Goal: Task Accomplishment & Management: Use online tool/utility

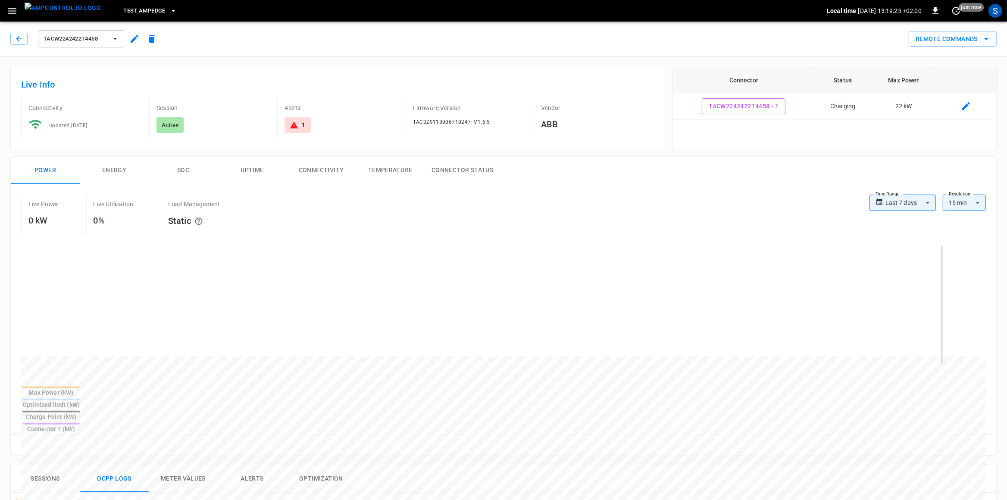
click at [78, 10] on img "menu" at bounding box center [63, 8] width 76 height 11
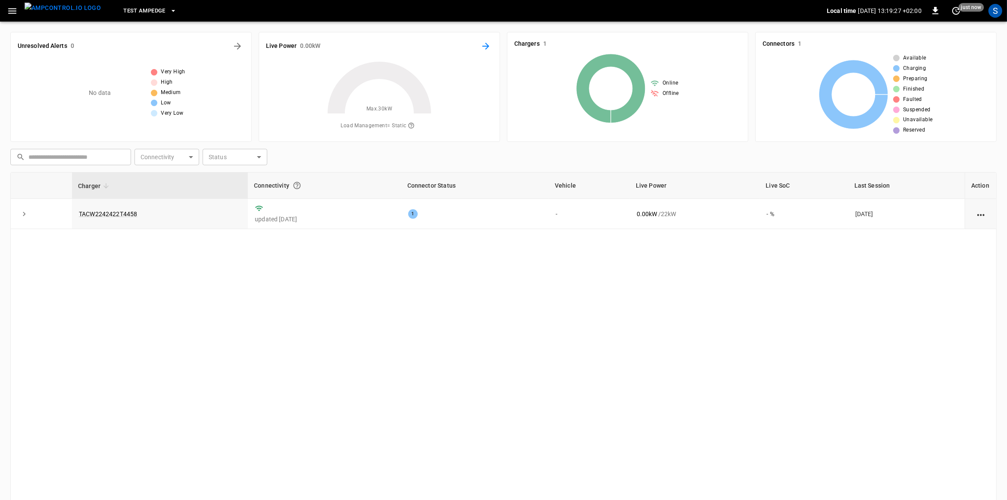
click at [487, 50] on icon "Energy Overview" at bounding box center [486, 46] width 10 height 10
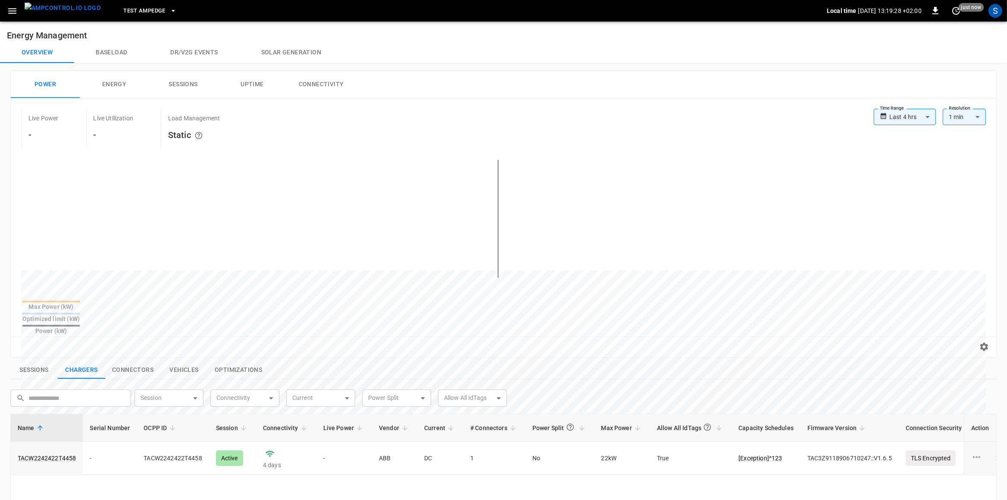
click at [284, 48] on button "Solar generation" at bounding box center [291, 52] width 103 height 21
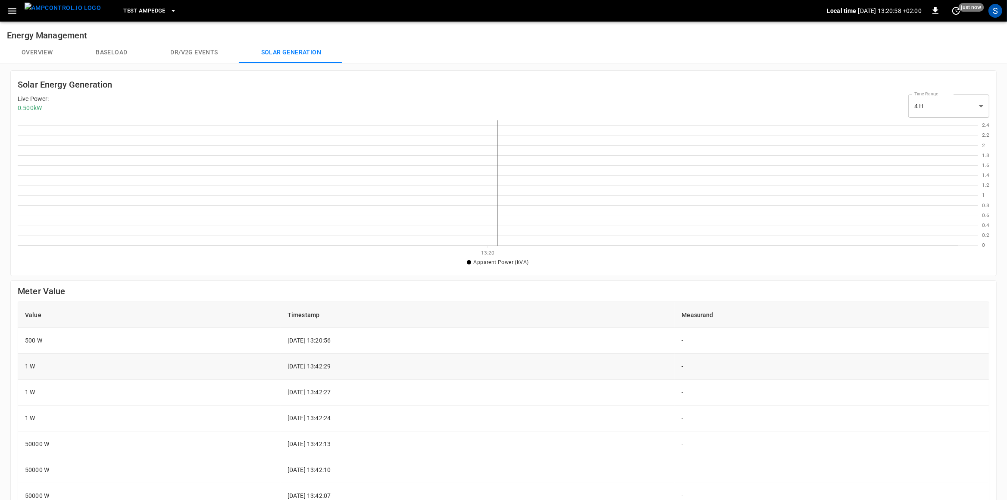
scroll to position [1, 1]
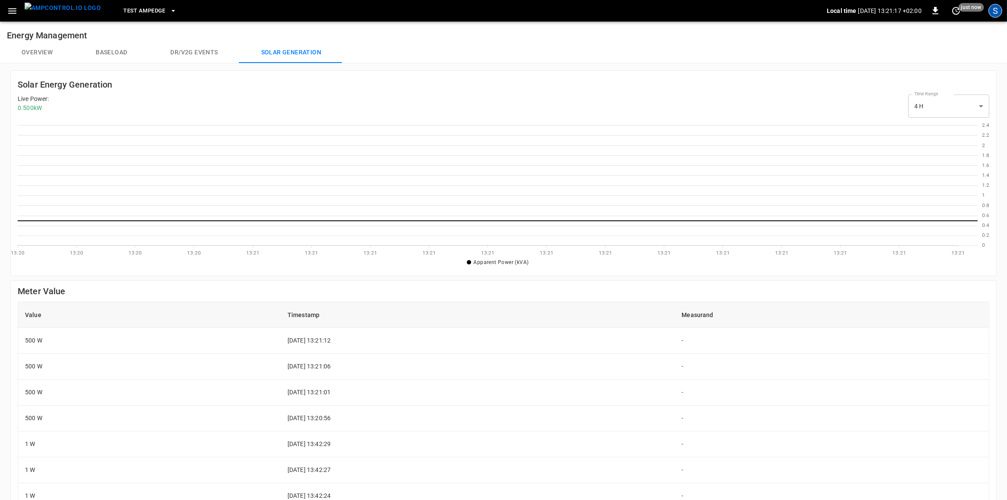
click at [993, 16] on div "S" at bounding box center [996, 11] width 14 height 14
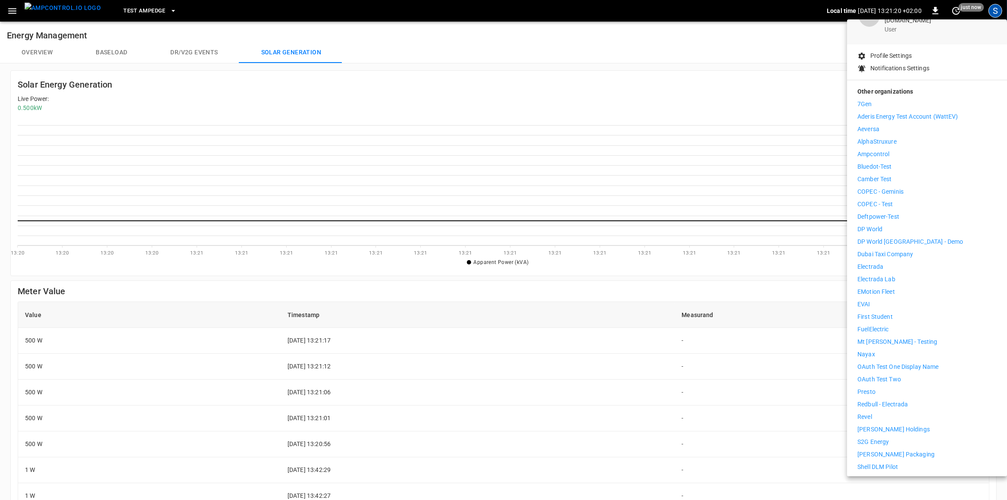
scroll to position [129, 0]
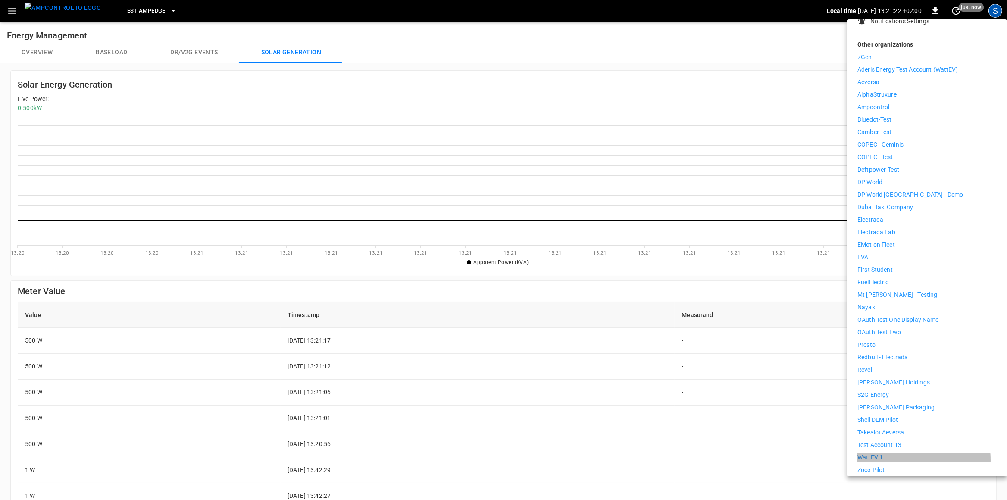
click at [882, 453] on p "WattEV 1" at bounding box center [870, 457] width 25 height 9
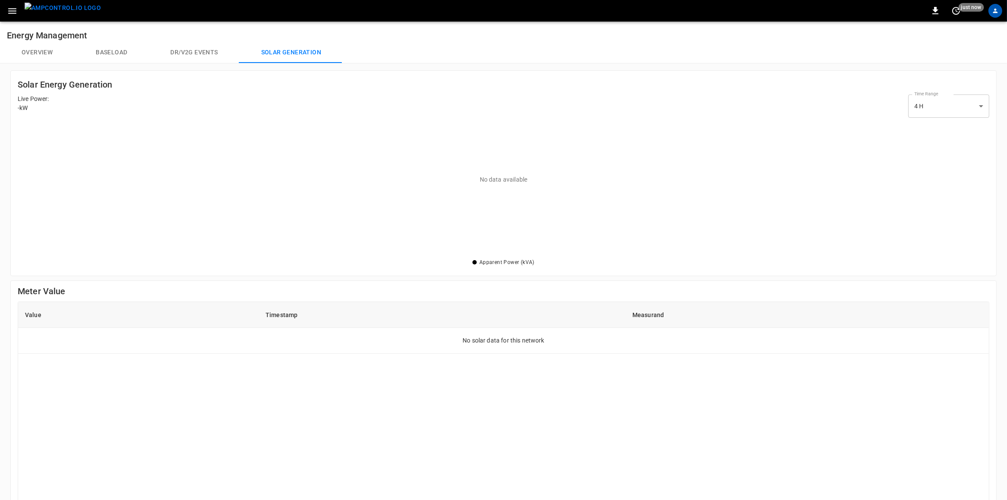
scroll to position [136, 972]
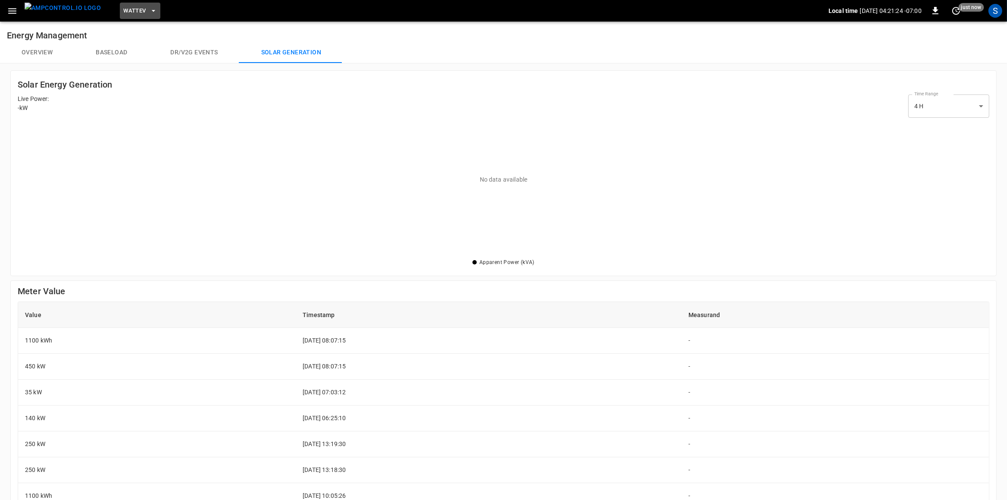
click at [126, 11] on span "WattEV" at bounding box center [134, 11] width 22 height 10
click at [150, 85] on li "HWY65-DER [DATE].." at bounding box center [168, 85] width 129 height 16
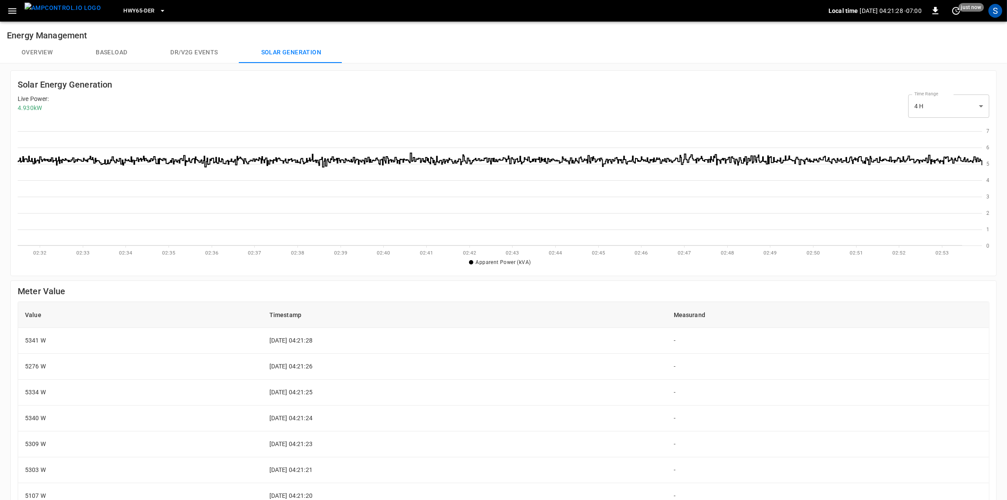
scroll to position [1, 1]
click at [62, 2] on button "menu" at bounding box center [62, 11] width 83 height 22
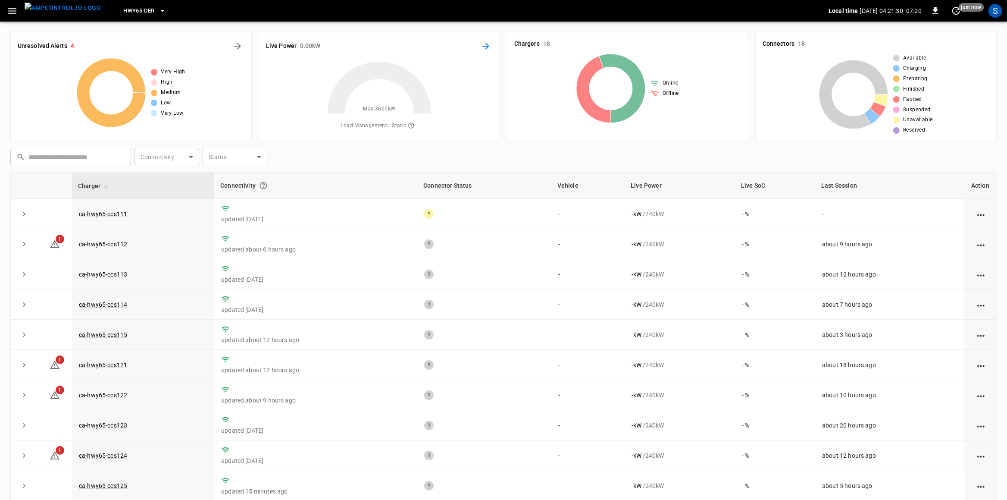
click at [480, 44] on button "Energy Overview" at bounding box center [486, 46] width 14 height 14
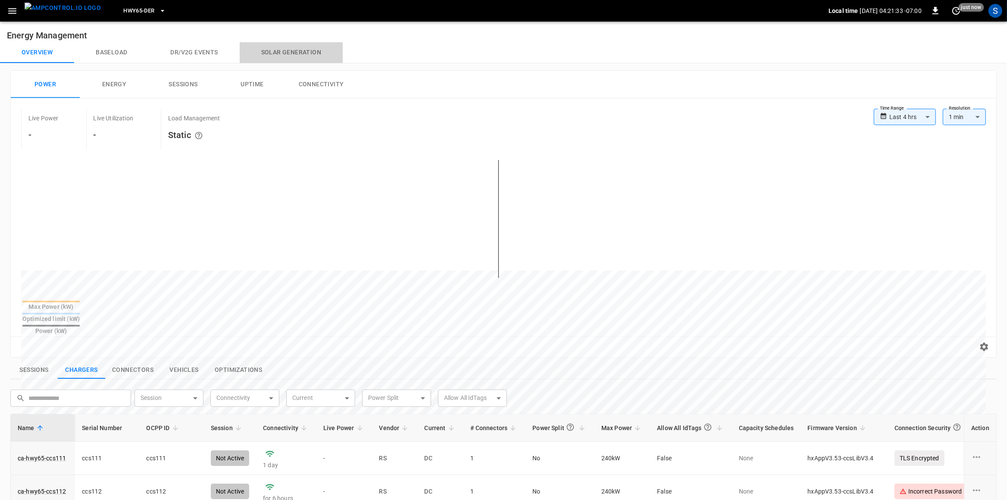
click at [278, 54] on button "Solar generation" at bounding box center [291, 52] width 103 height 21
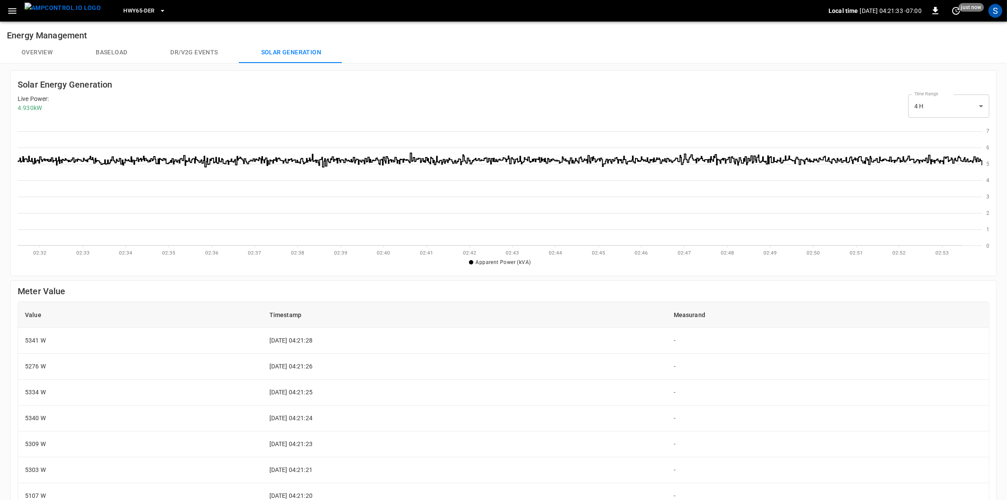
scroll to position [125, 965]
click at [50, 49] on button "Overview" at bounding box center [37, 52] width 74 height 21
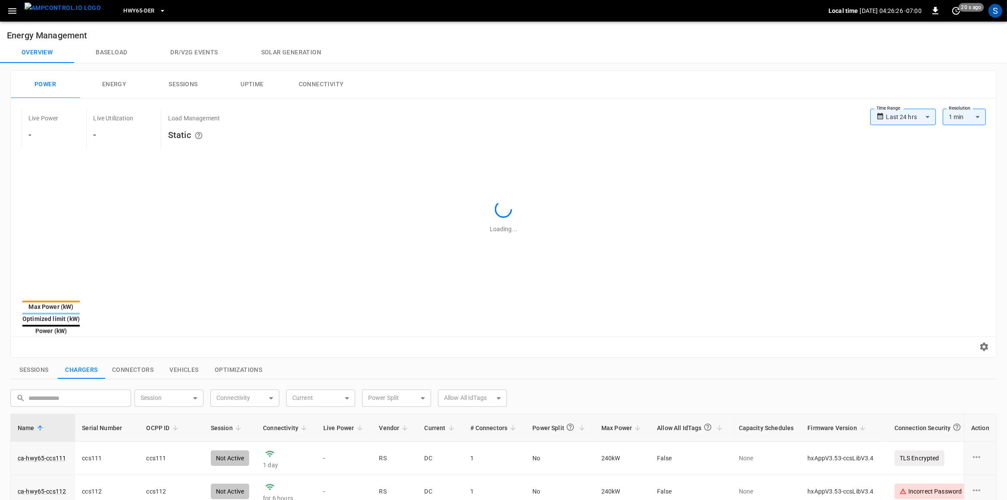
type input "**********"
click at [287, 51] on button "Solar generation" at bounding box center [291, 52] width 103 height 21
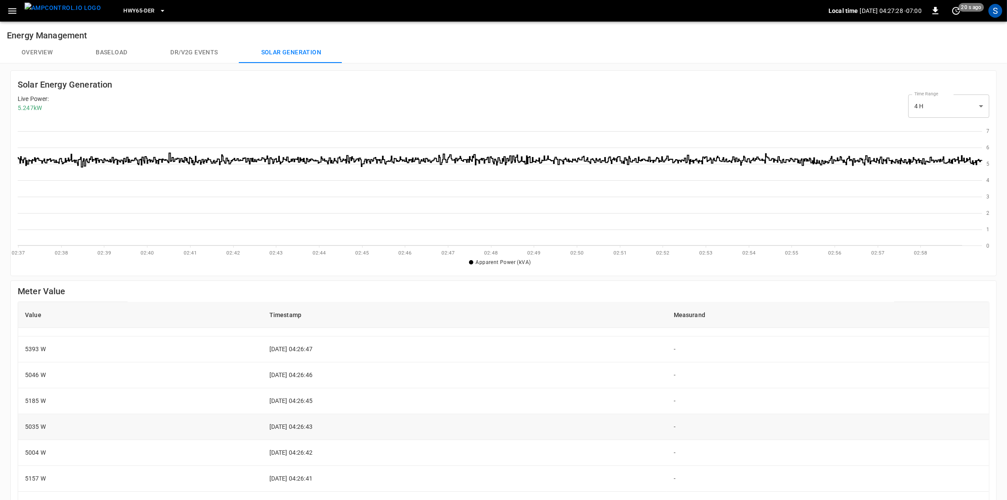
scroll to position [226, 0]
click at [1000, 13] on div "S" at bounding box center [996, 11] width 14 height 14
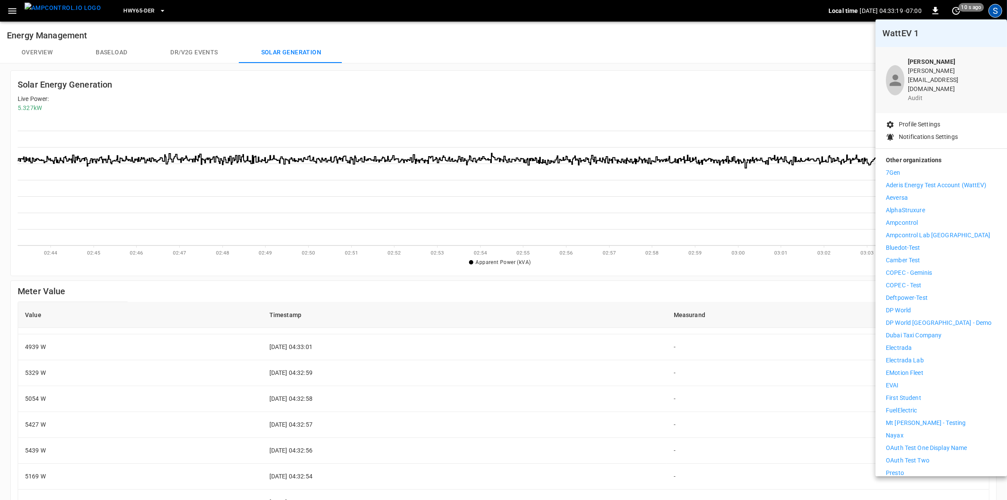
click at [940, 231] on p "Ampcontrol Lab [GEOGRAPHIC_DATA]" at bounding box center [938, 235] width 104 height 9
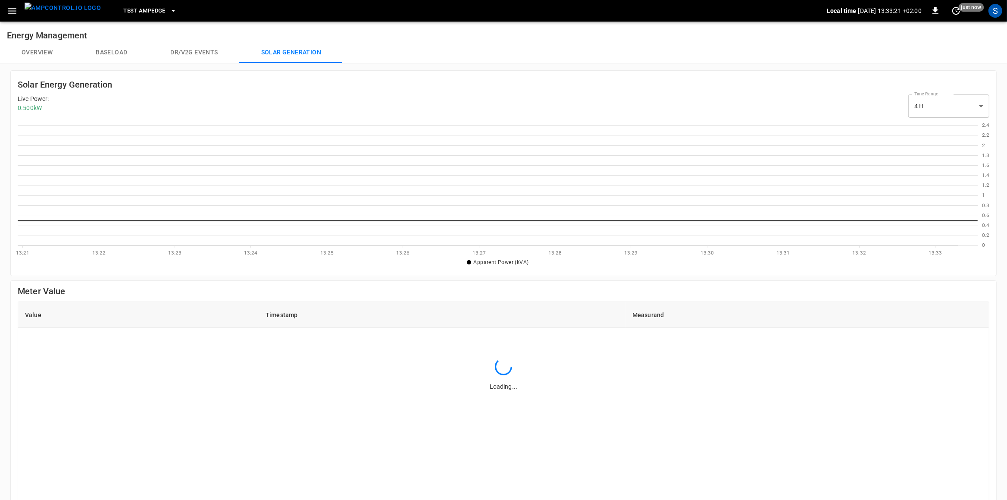
scroll to position [1, 1]
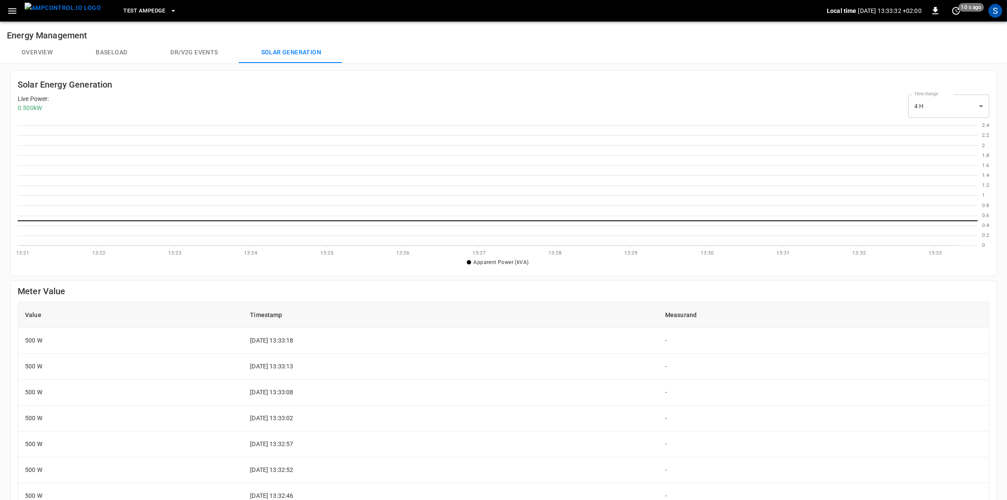
click at [210, 277] on div "Solar Energy Generation Live Power : 0.500 kW Time Range 4 H ** select-time-ran…" at bounding box center [503, 175] width 987 height 210
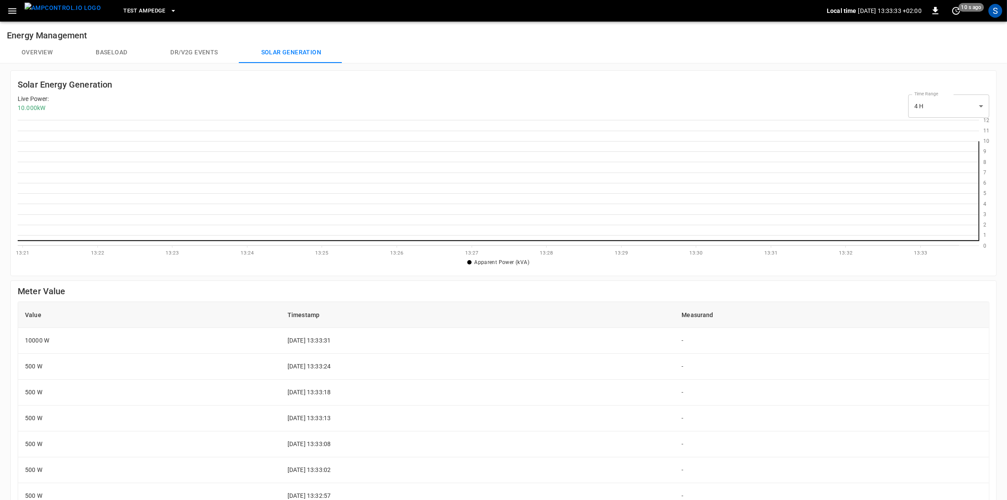
scroll to position [125, 962]
click at [66, 13] on img "menu" at bounding box center [63, 8] width 76 height 11
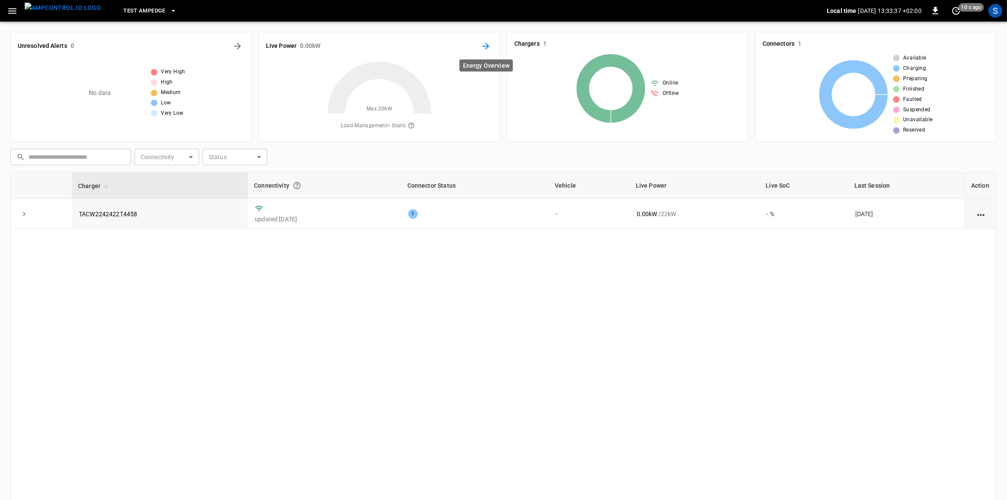
click at [486, 43] on icon "Energy Overview" at bounding box center [486, 46] width 10 height 10
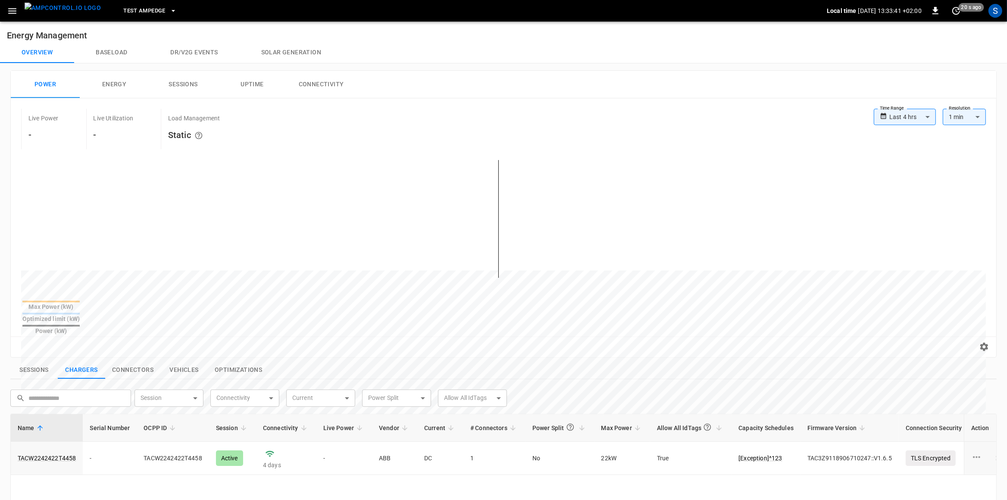
click at [16, 13] on icon "button" at bounding box center [12, 11] width 11 height 11
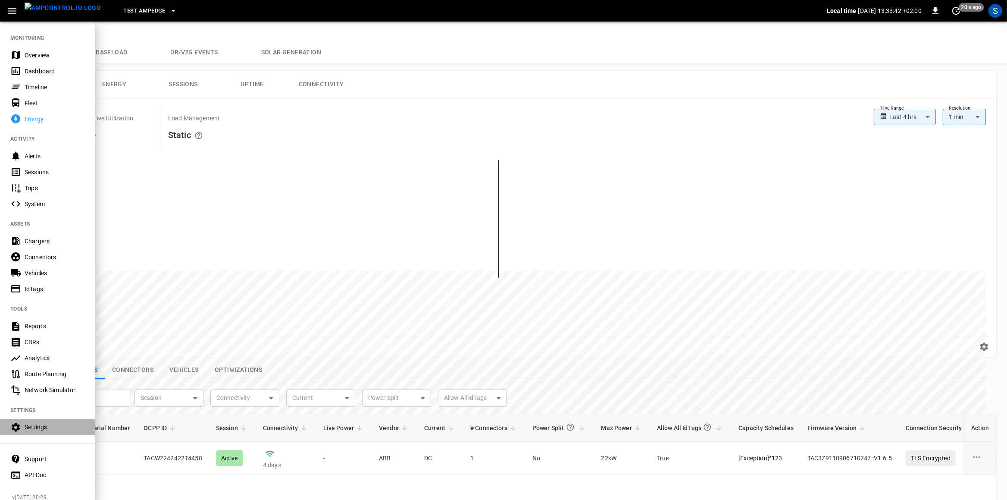
click at [51, 431] on div "Settings" at bounding box center [55, 427] width 60 height 9
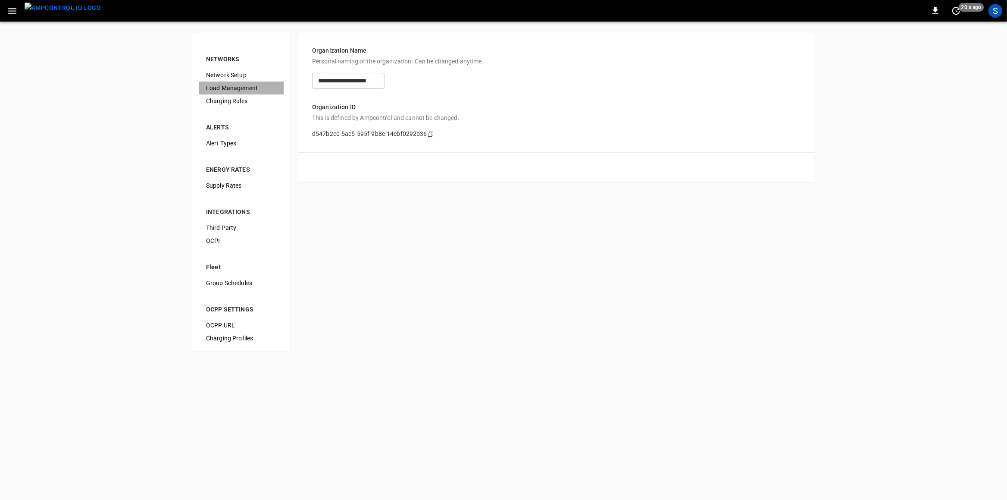
click at [239, 84] on span "Load Management" at bounding box center [241, 88] width 71 height 9
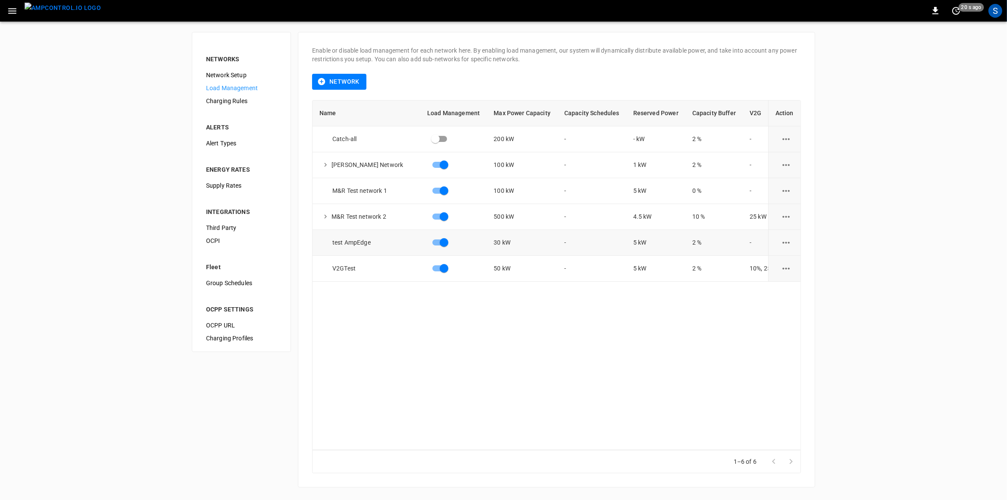
click at [790, 242] on icon "load management options" at bounding box center [786, 242] width 11 height 11
click at [788, 265] on li "Edit" at bounding box center [806, 264] width 61 height 14
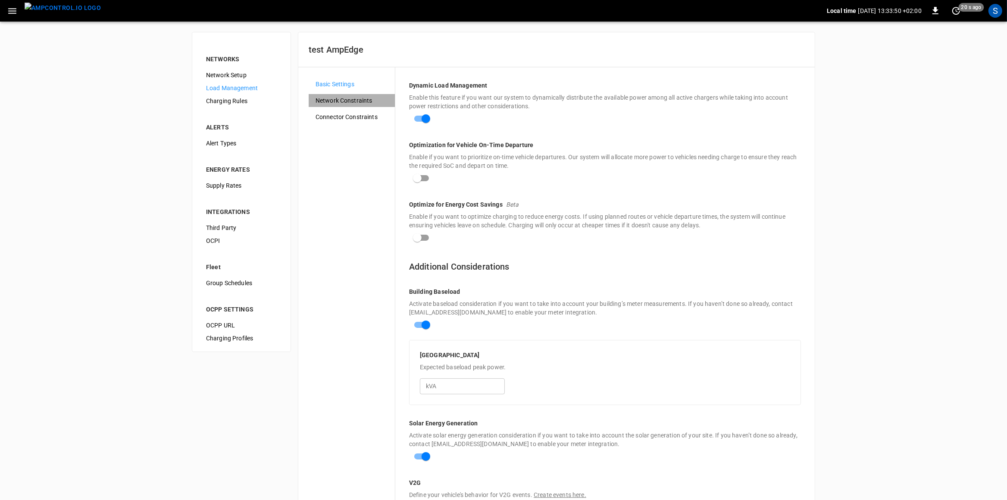
click at [342, 101] on span "Network Constraints" at bounding box center [352, 100] width 72 height 9
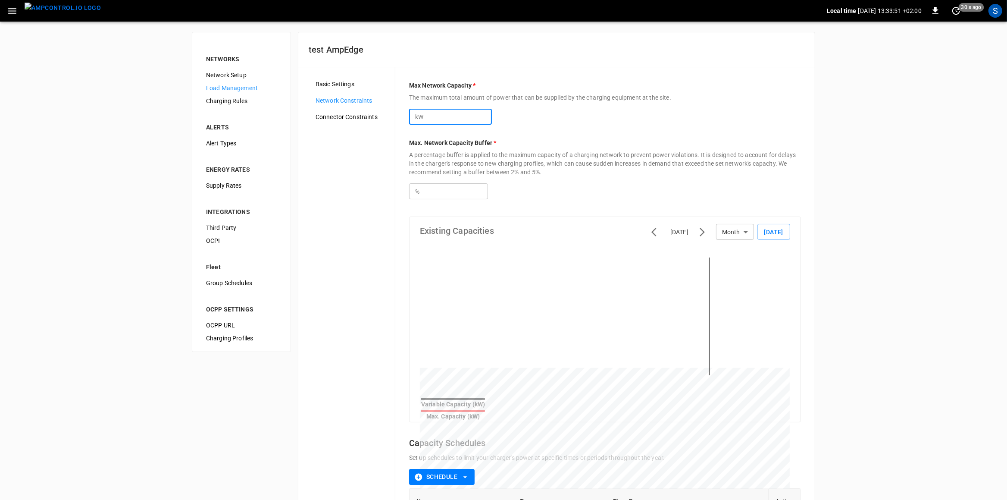
drag, startPoint x: 452, startPoint y: 123, endPoint x: 377, endPoint y: 120, distance: 75.1
click at [426, 120] on input "**" at bounding box center [459, 117] width 66 height 16
type input "*"
drag, startPoint x: 433, startPoint y: 190, endPoint x: 341, endPoint y: 173, distance: 93.9
click at [422, 190] on input "***" at bounding box center [455, 191] width 66 height 16
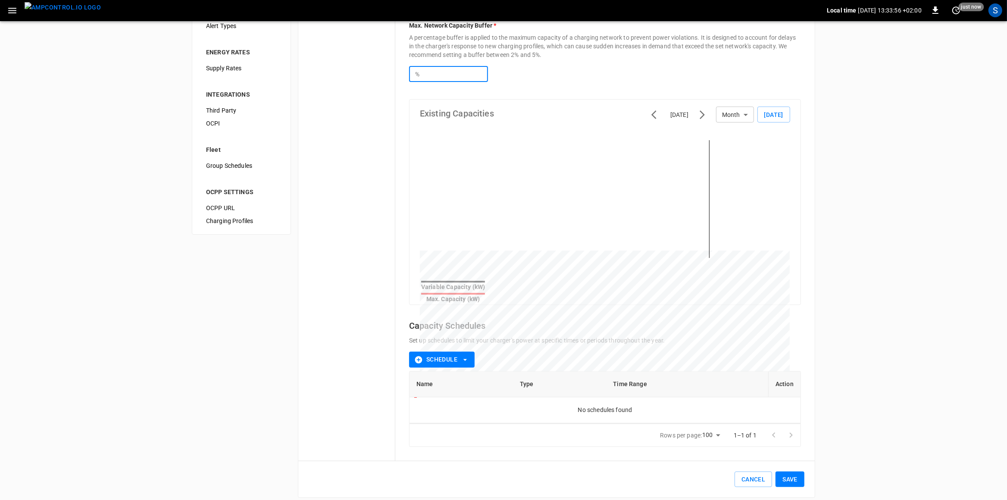
scroll to position [122, 0]
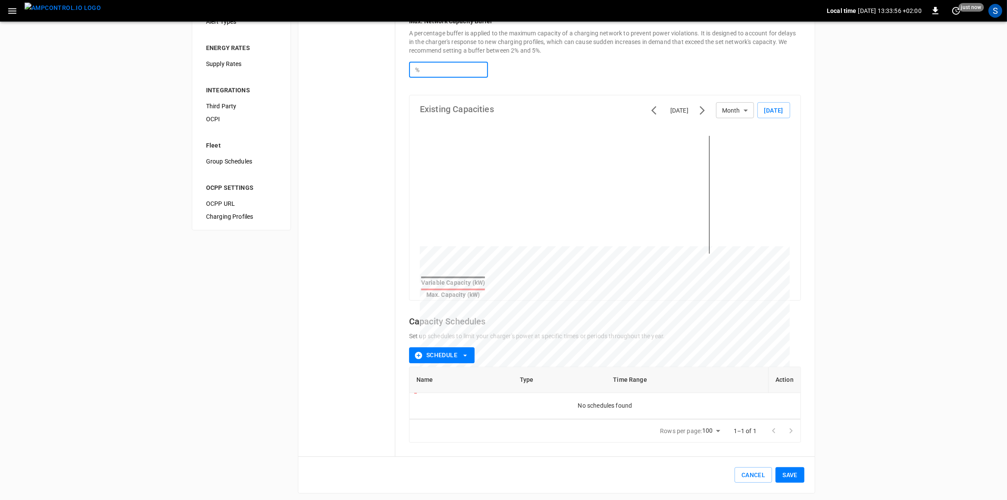
click at [799, 470] on button "Save" at bounding box center [790, 475] width 29 height 16
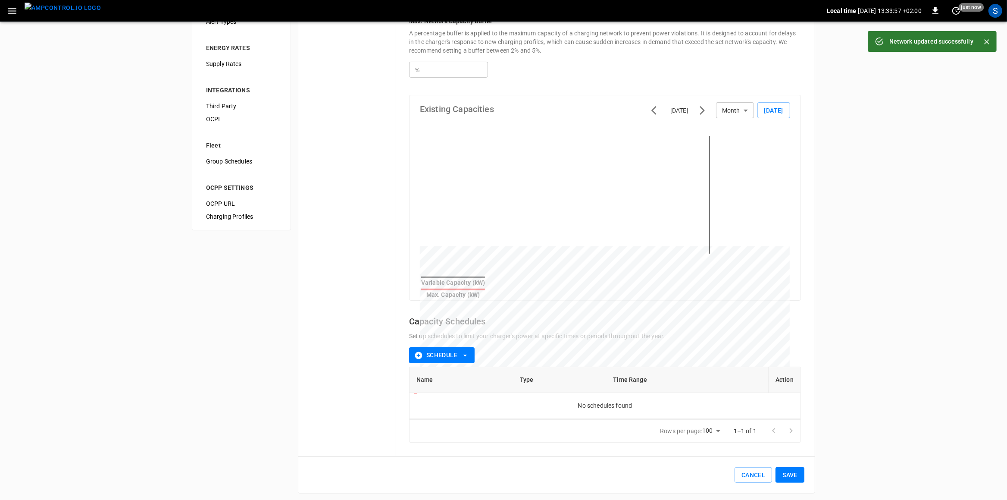
type input "****"
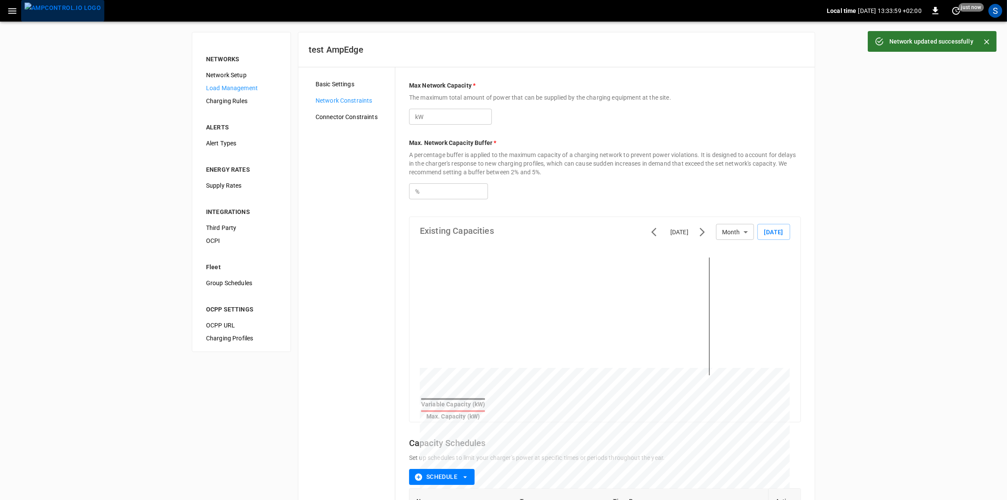
click at [72, 12] on img "menu" at bounding box center [63, 8] width 76 height 11
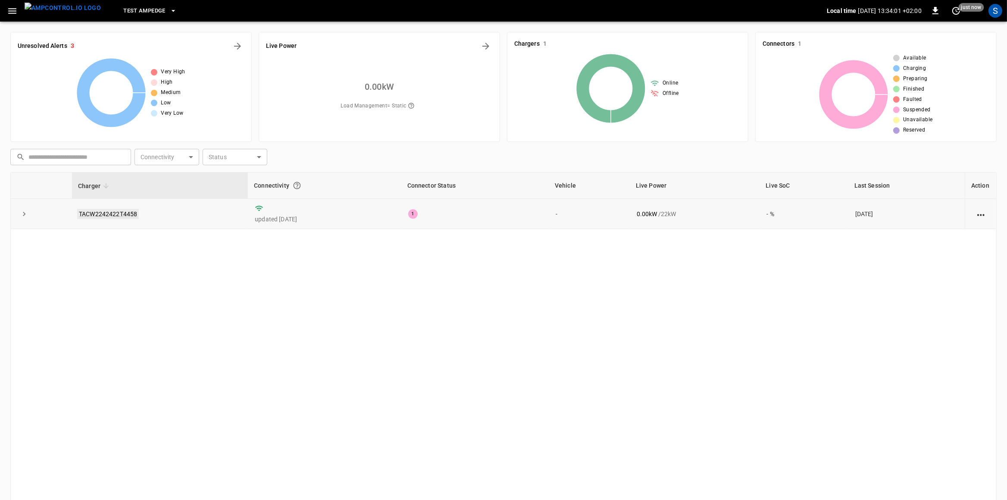
click at [118, 215] on link "TACW2242422T4458" at bounding box center [108, 214] width 62 height 10
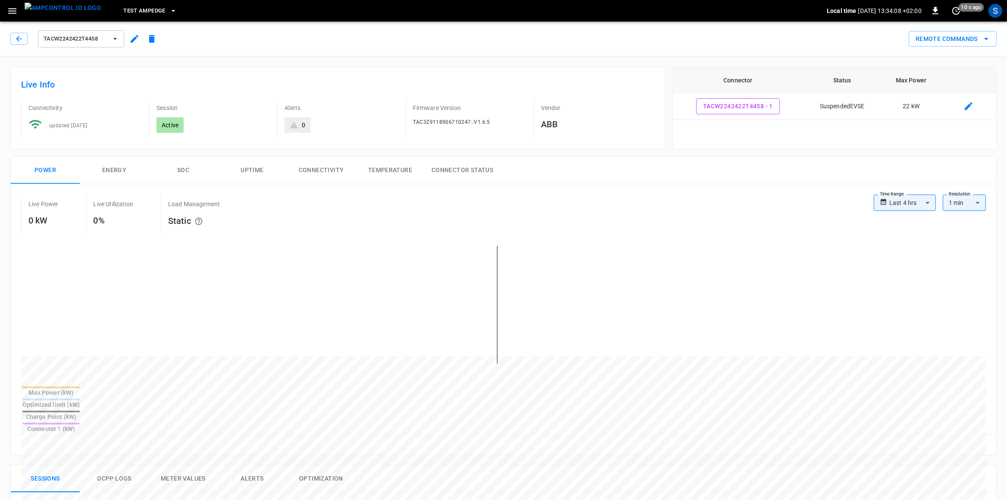
click at [14, 8] on icon "button" at bounding box center [12, 11] width 11 height 11
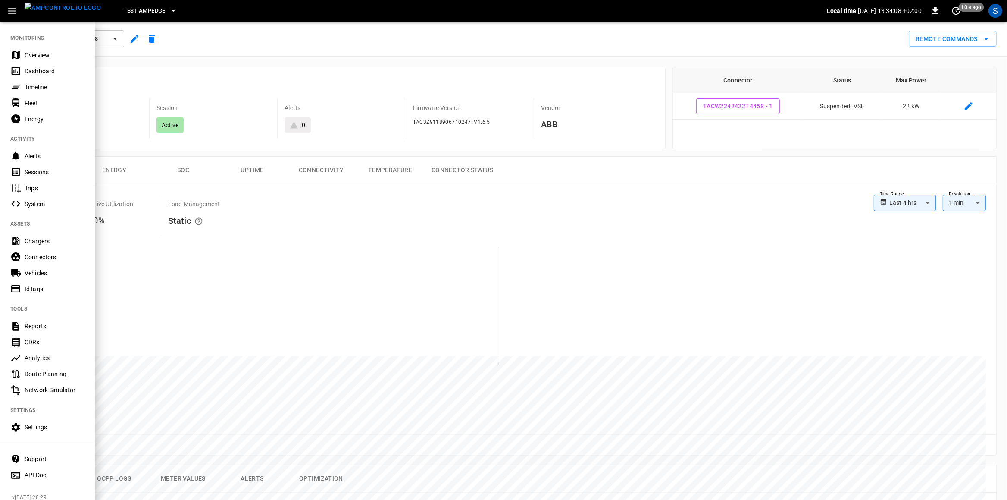
click at [42, 429] on div "Settings" at bounding box center [55, 427] width 60 height 9
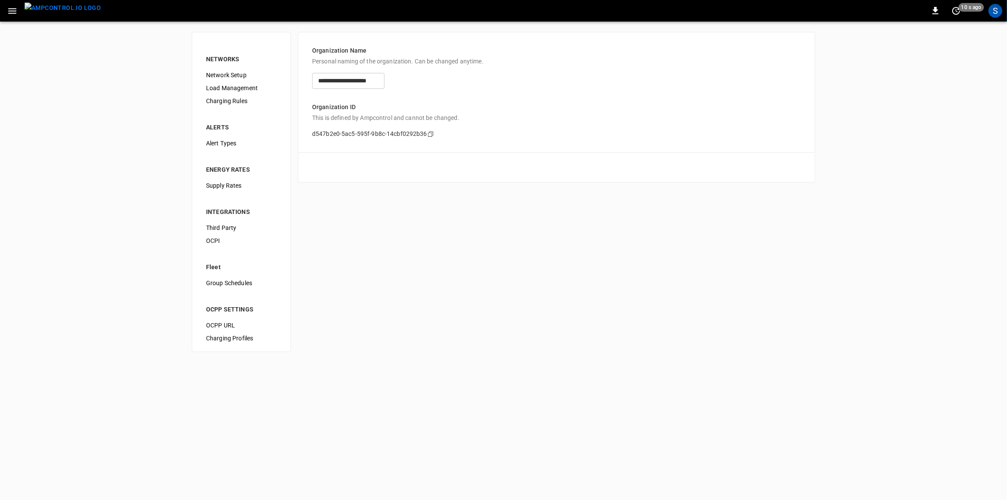
click at [229, 87] on span "Load Management" at bounding box center [241, 88] width 71 height 9
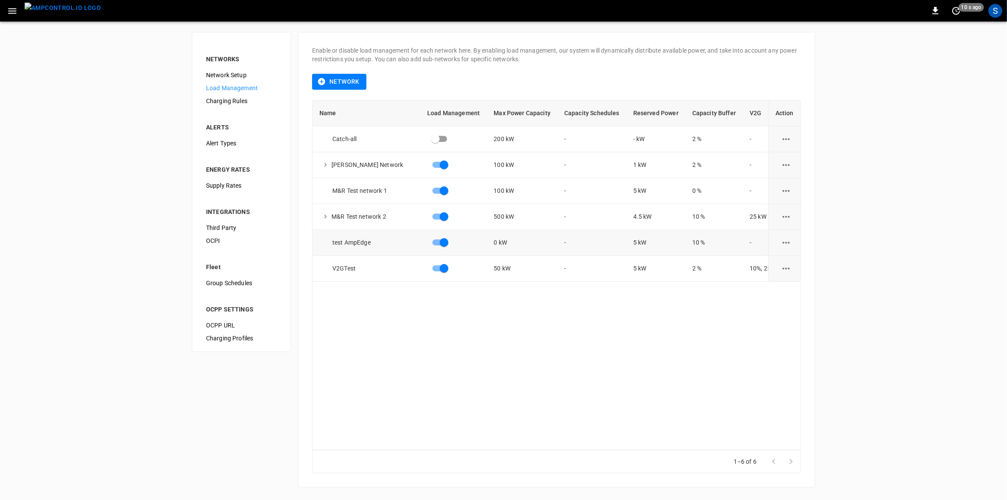
click at [787, 246] on icon "load management options" at bounding box center [786, 242] width 11 height 11
click at [793, 258] on li "Edit" at bounding box center [806, 264] width 61 height 14
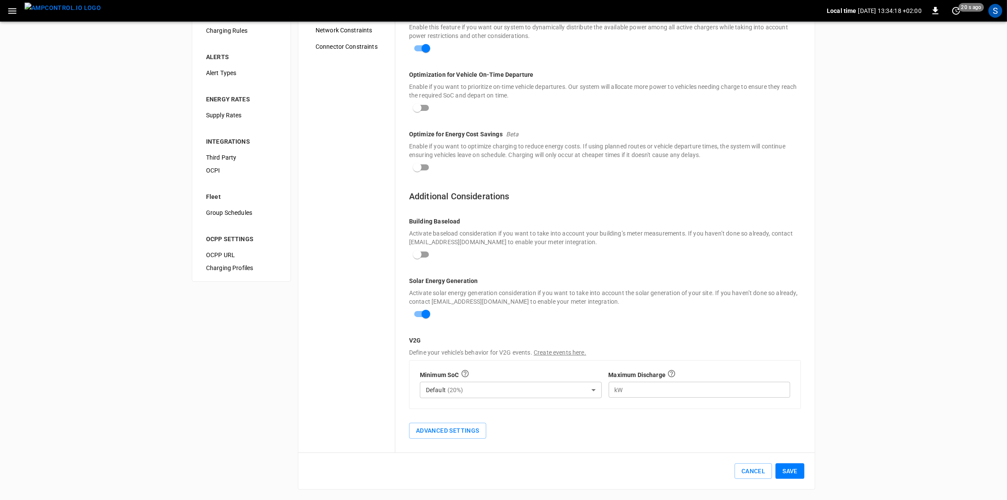
scroll to position [72, 0]
click at [791, 467] on button "Save" at bounding box center [790, 471] width 29 height 16
click at [72, 13] on img "menu" at bounding box center [63, 8] width 76 height 11
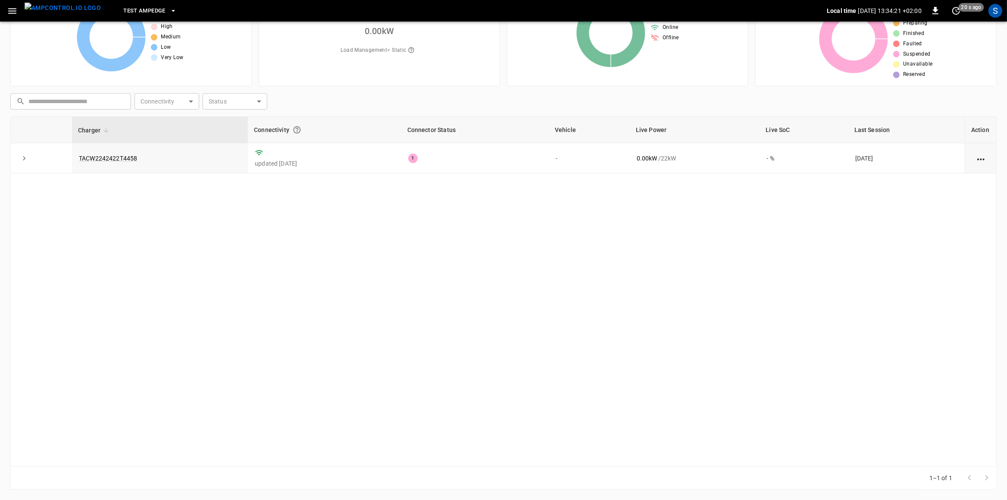
scroll to position [56, 0]
click at [122, 157] on link "TACW2242422T4458" at bounding box center [108, 158] width 62 height 10
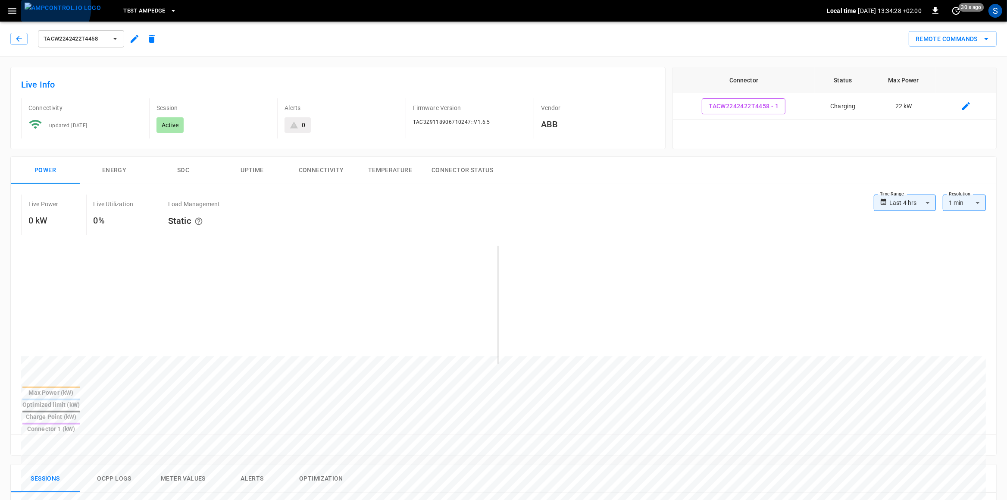
click at [45, 7] on img "menu" at bounding box center [63, 8] width 76 height 11
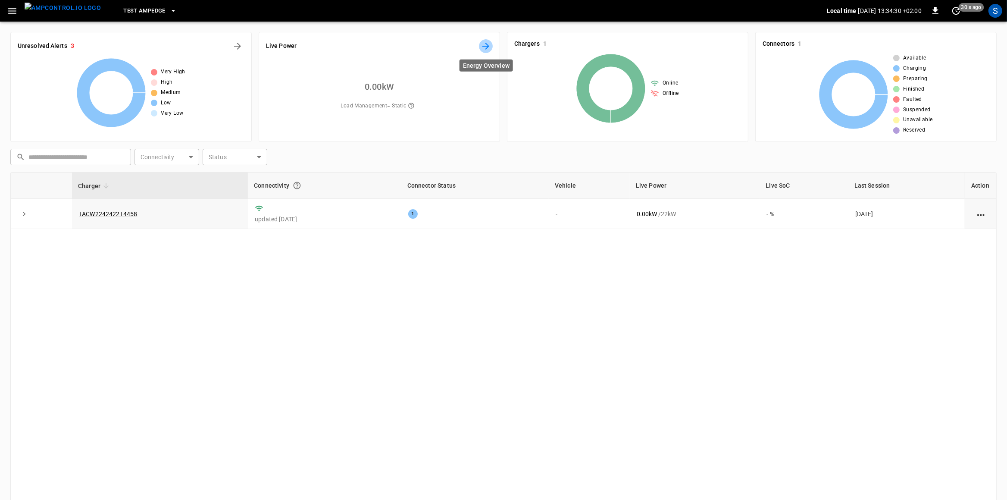
click at [489, 49] on icon "Energy Overview" at bounding box center [486, 46] width 10 height 10
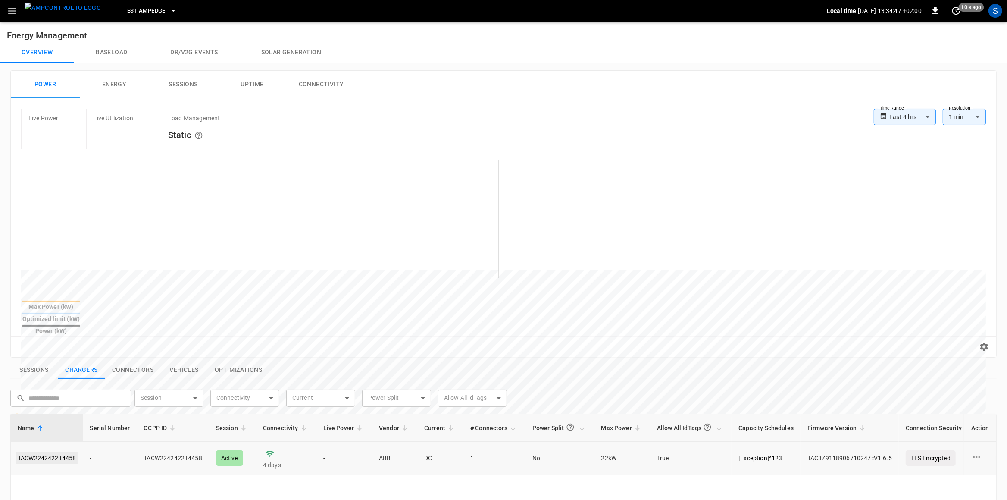
click at [56, 452] on link "TACW2242422T4458" at bounding box center [47, 458] width 62 height 12
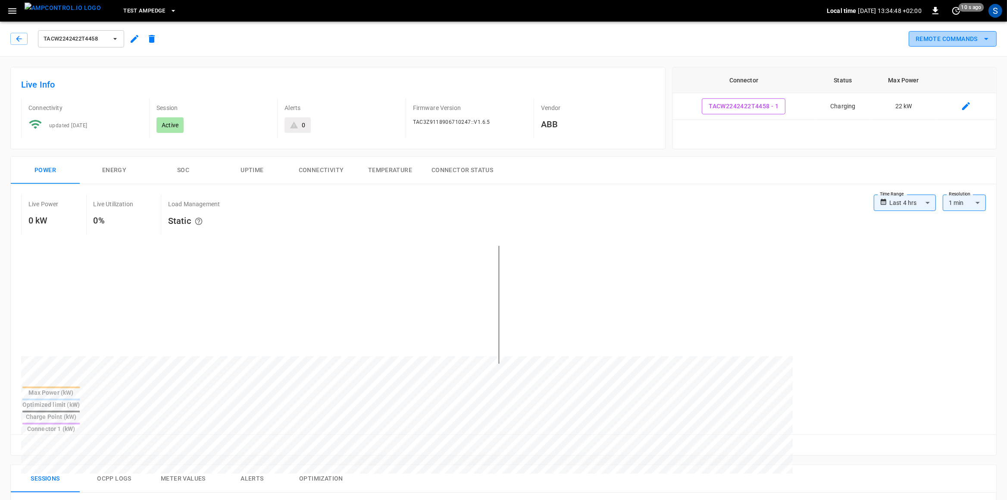
click at [970, 35] on button "Remote Commands" at bounding box center [953, 39] width 88 height 16
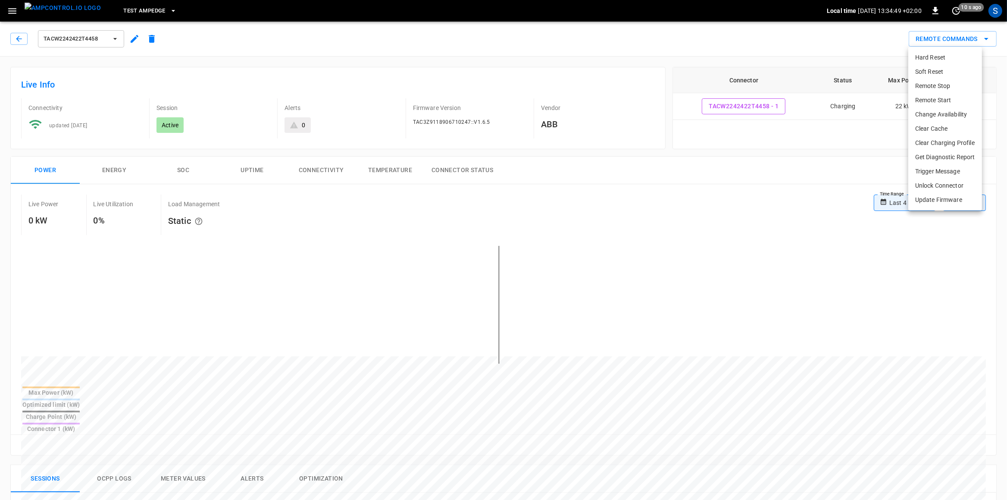
click at [949, 86] on li "Remote Stop" at bounding box center [946, 86] width 74 height 14
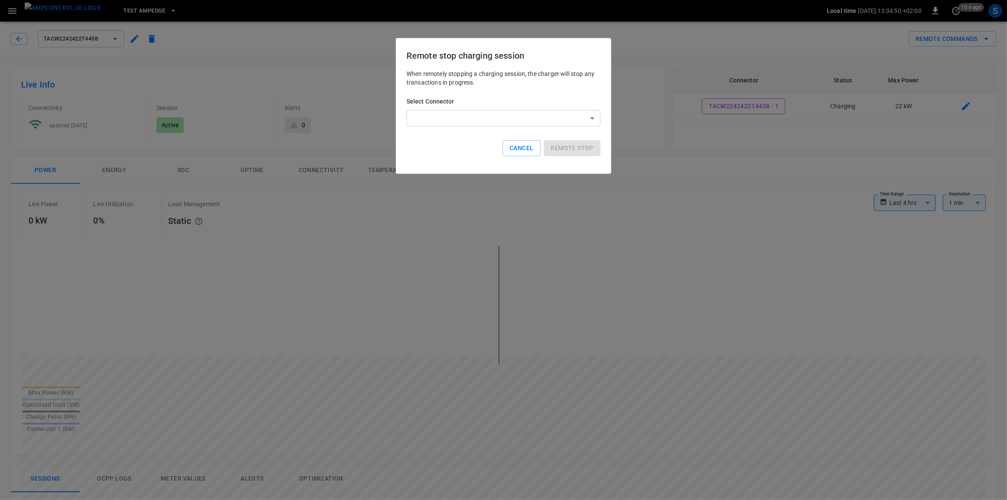
click at [494, 116] on body "**********" at bounding box center [503, 456] width 1007 height 913
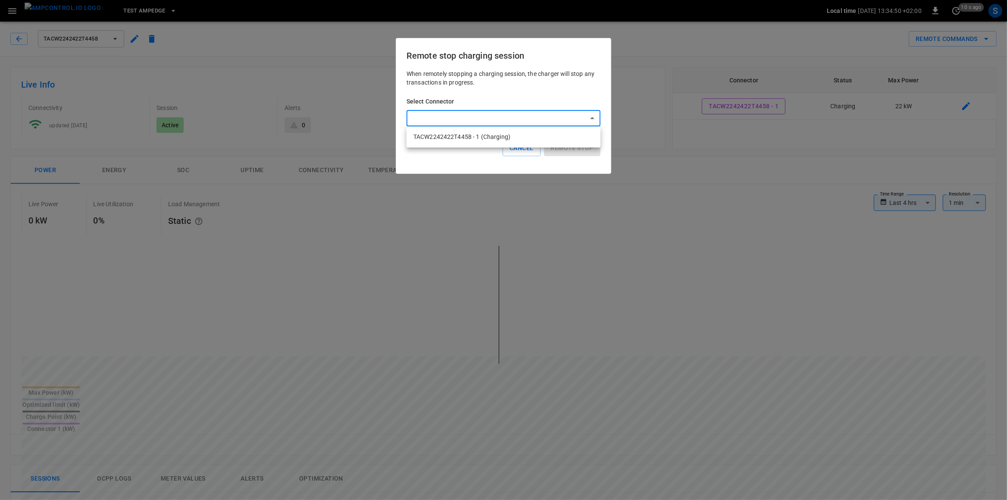
drag, startPoint x: 466, startPoint y: 141, endPoint x: 549, endPoint y: 140, distance: 82.8
click at [468, 139] on li "TACW2242422T4458 - 1 (Charging)" at bounding box center [504, 137] width 194 height 14
type input "**********"
click at [569, 144] on button "Remote stop" at bounding box center [572, 148] width 56 height 16
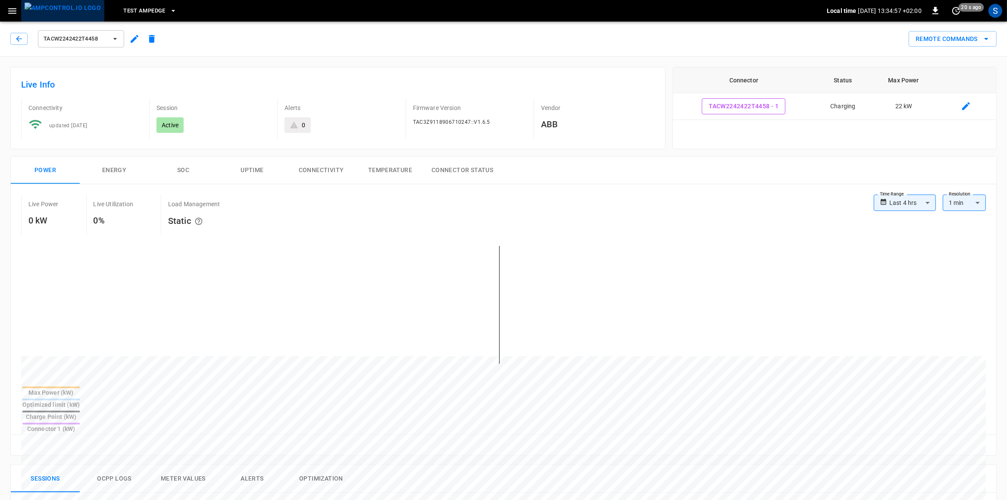
click at [75, 8] on img "menu" at bounding box center [63, 8] width 76 height 11
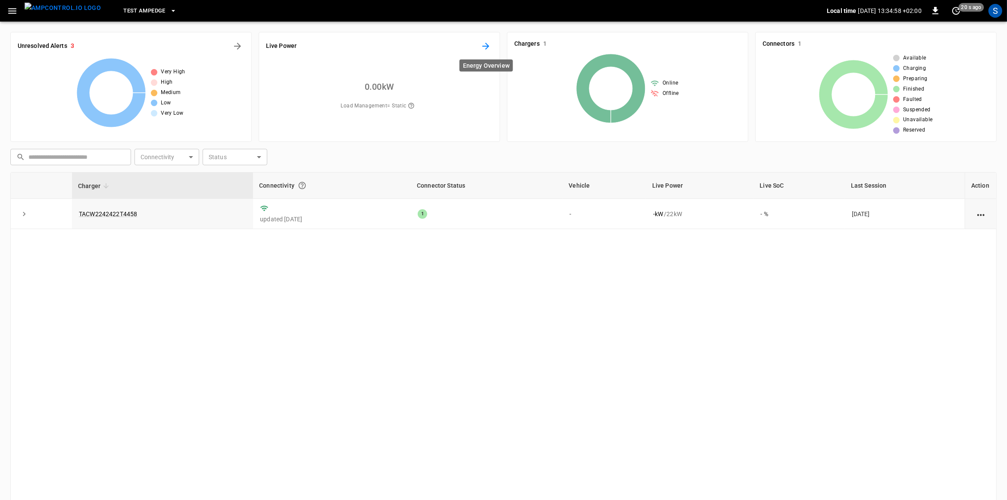
click at [491, 47] on icon "Energy Overview" at bounding box center [486, 46] width 10 height 10
